Goal: Check status: Check status

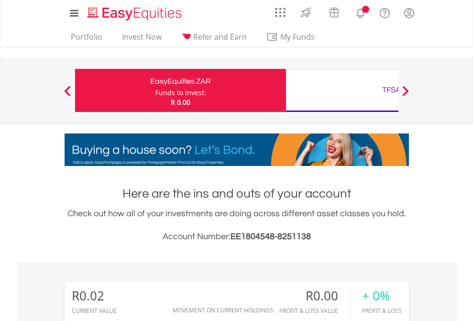
scroll to position [92, 150]
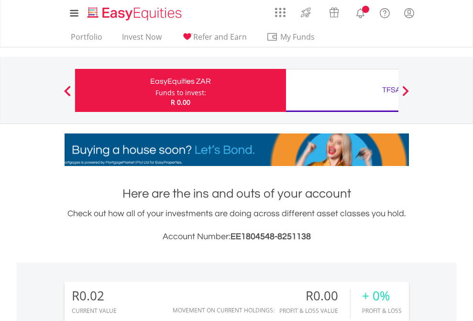
click at [155, 90] on div "Funds to invest:" at bounding box center [180, 93] width 51 height 10
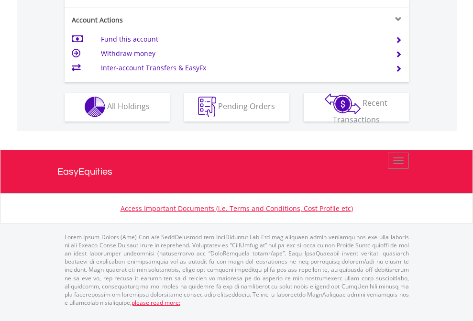
scroll to position [895, 0]
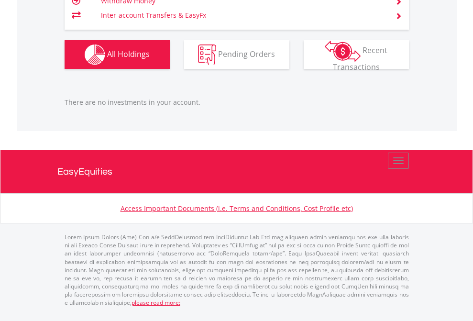
scroll to position [69, 0]
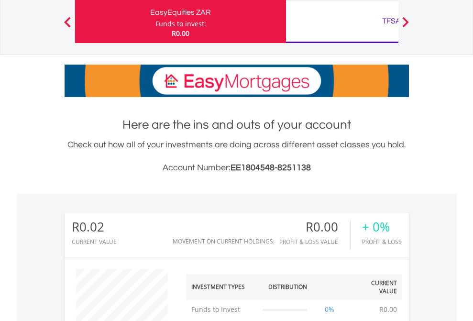
click at [342, 22] on div "TFSA" at bounding box center [392, 20] width 200 height 13
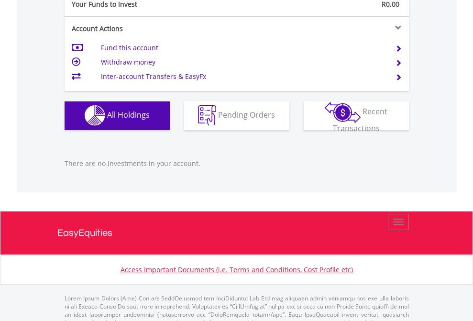
scroll to position [947, 0]
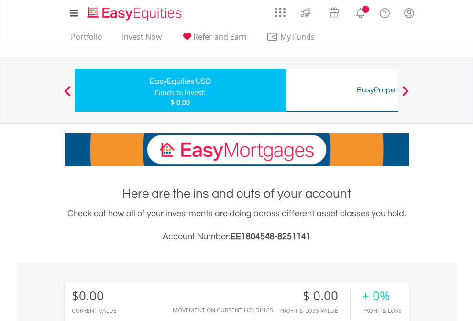
scroll to position [92, 150]
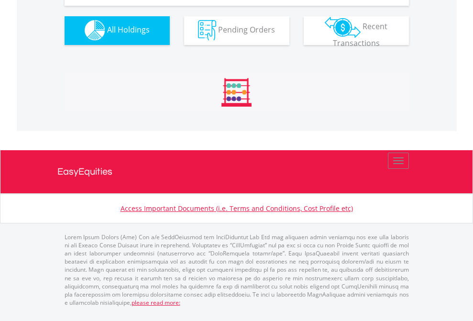
scroll to position [947, 0]
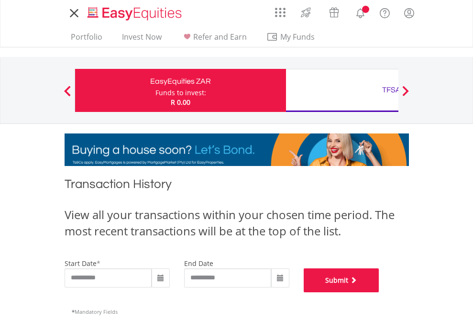
click at [379, 292] on button "Submit" at bounding box center [342, 280] width 76 height 24
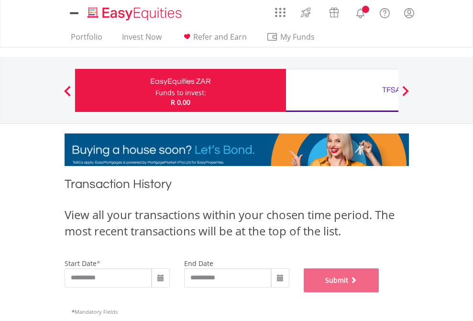
scroll to position [388, 0]
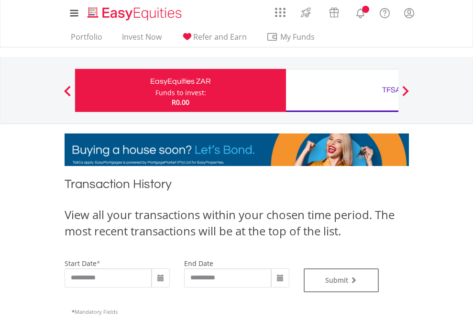
click at [342, 90] on div "TFSA" at bounding box center [392, 89] width 200 height 13
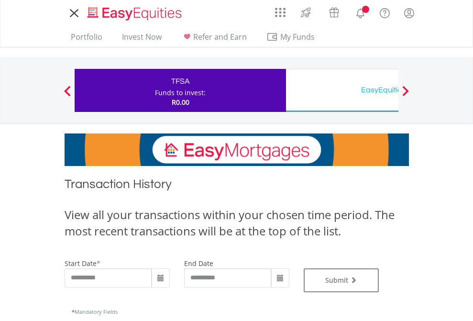
type input "**********"
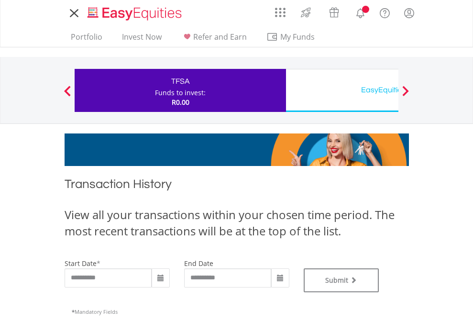
type input "**********"
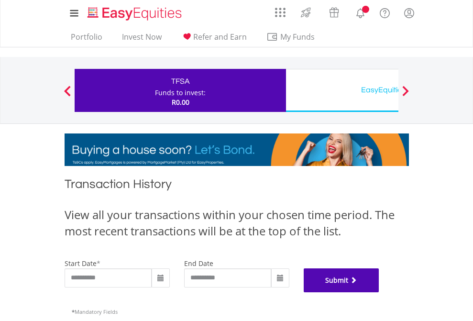
click at [379, 292] on button "Submit" at bounding box center [342, 280] width 76 height 24
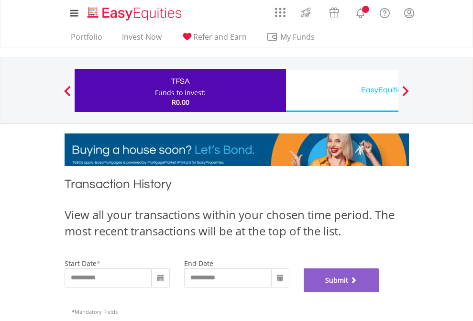
scroll to position [388, 0]
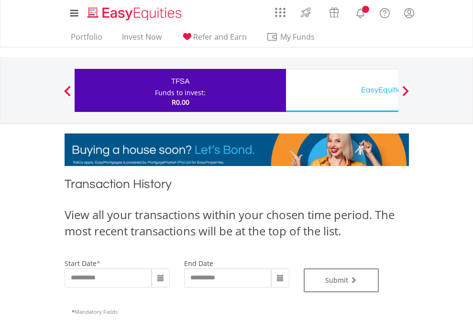
click at [342, 90] on div "EasyEquities USD" at bounding box center [392, 89] width 200 height 13
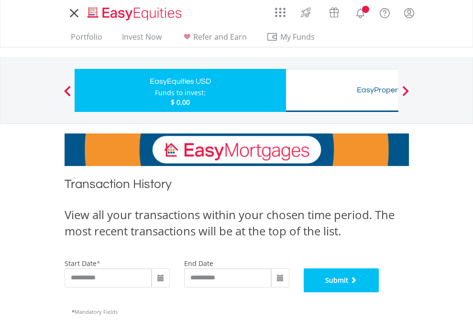
click at [379, 292] on button "Submit" at bounding box center [342, 280] width 76 height 24
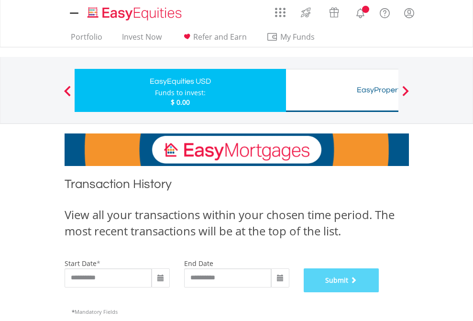
scroll to position [388, 0]
